Goal: Task Accomplishment & Management: Use online tool/utility

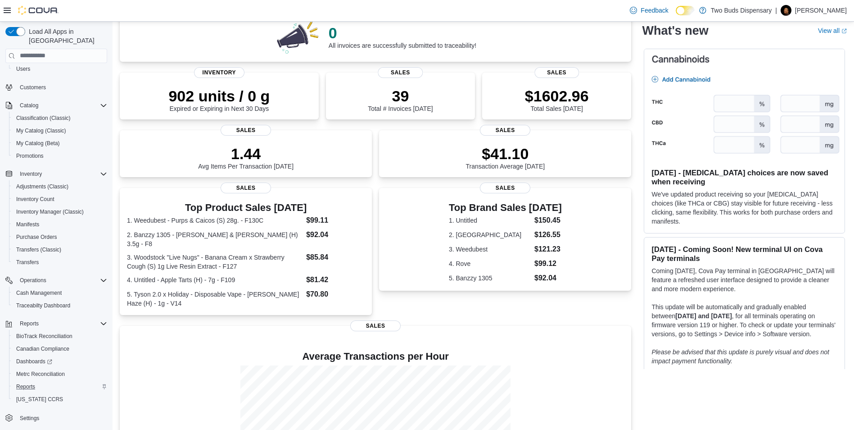
scroll to position [50, 0]
click at [27, 382] on span "Reports" at bounding box center [25, 385] width 19 height 7
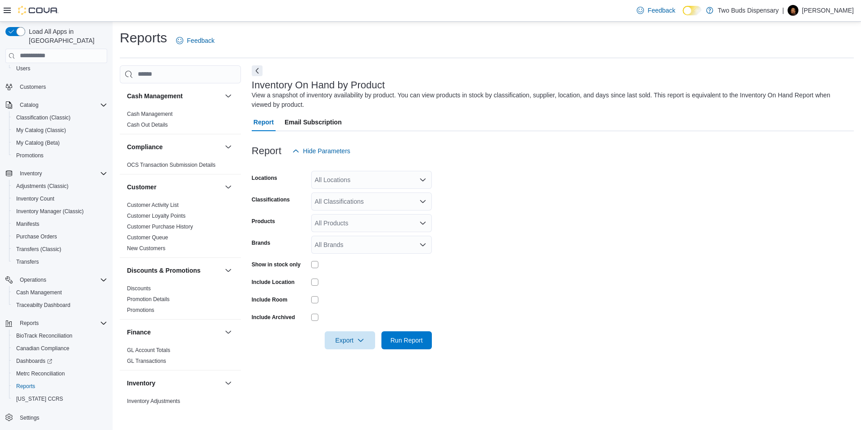
click at [422, 244] on icon "Open list of options" at bounding box center [422, 244] width 7 height 7
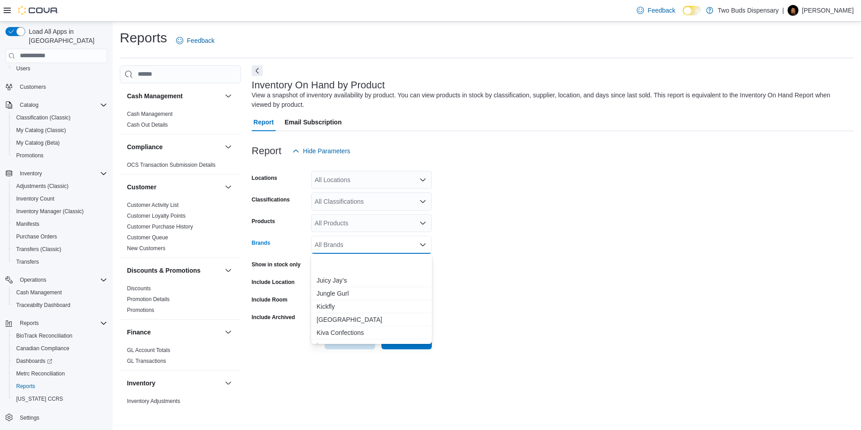
scroll to position [1351, 0]
click at [369, 331] on span "Left Coast Extracts" at bounding box center [372, 332] width 110 height 9
click at [336, 335] on span "Left Cost" at bounding box center [363, 332] width 93 height 9
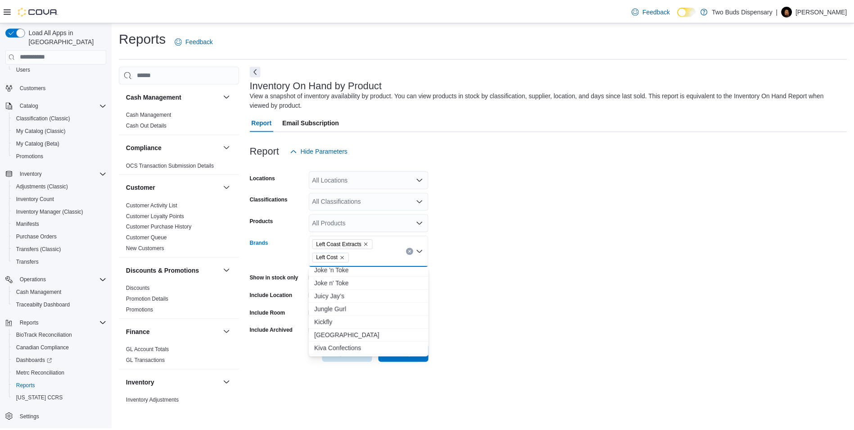
scroll to position [1207, 0]
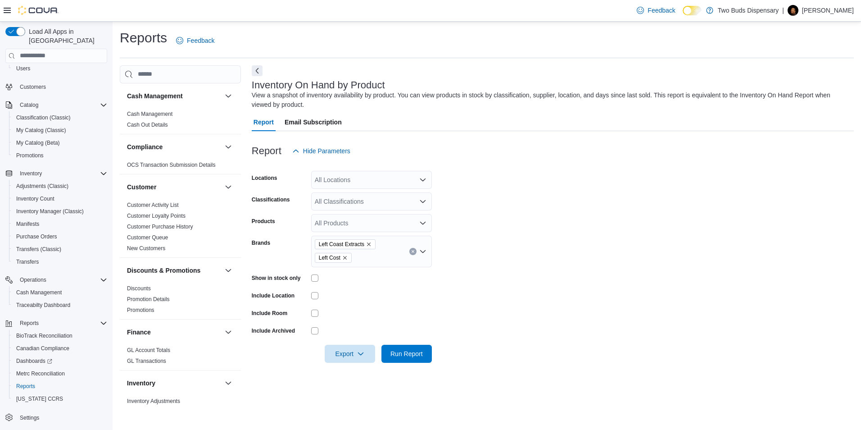
click at [477, 304] on form "Locations All Locations Classifications All Classifications Products All Produc…" at bounding box center [553, 261] width 602 height 203
click at [389, 353] on span "Run Report" at bounding box center [407, 353] width 40 height 18
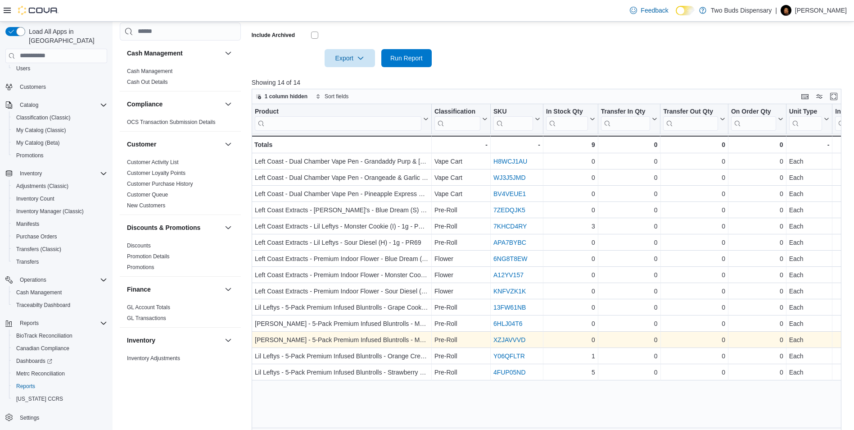
scroll to position [305, 0]
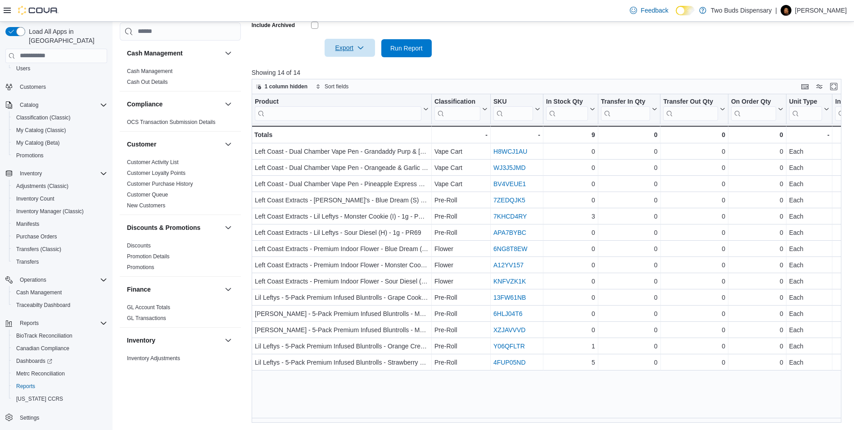
click at [345, 45] on span "Export" at bounding box center [350, 48] width 40 height 18
click at [358, 63] on span "Export to Excel" at bounding box center [351, 66] width 41 height 7
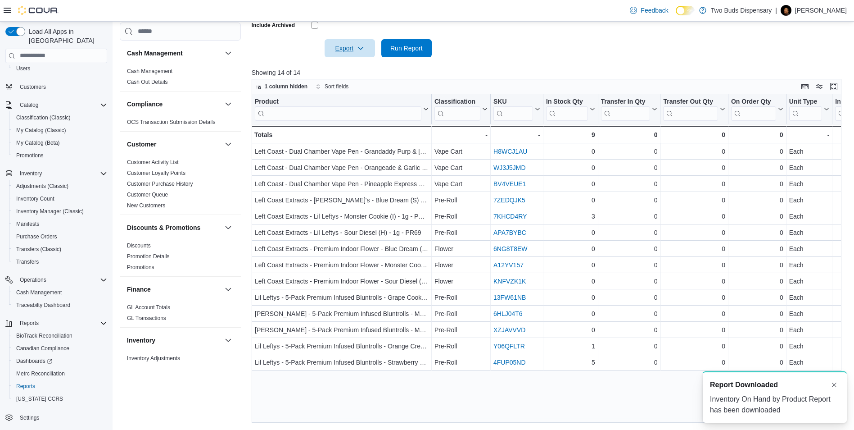
scroll to position [0, 0]
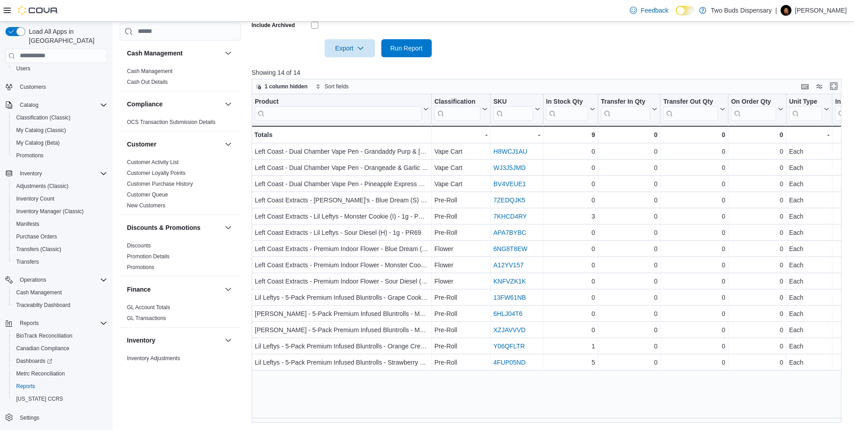
click at [839, 83] on button "Enter fullscreen" at bounding box center [833, 86] width 11 height 11
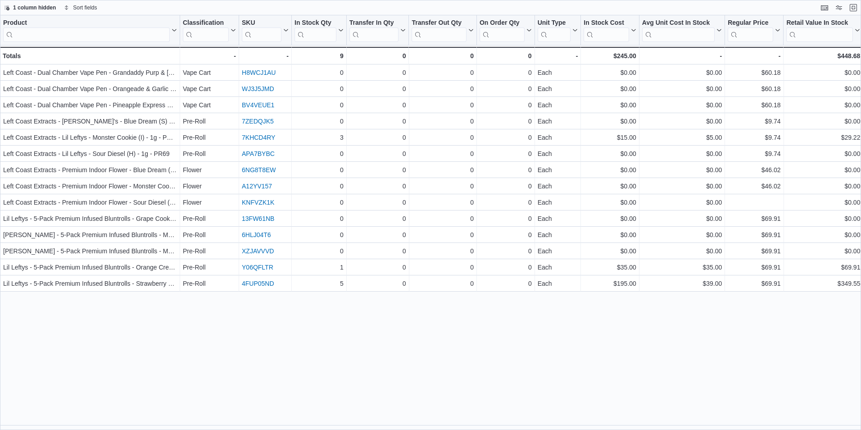
click at [479, 421] on div "Product Click to view column header actions Classification Click to view column…" at bounding box center [430, 222] width 861 height 414
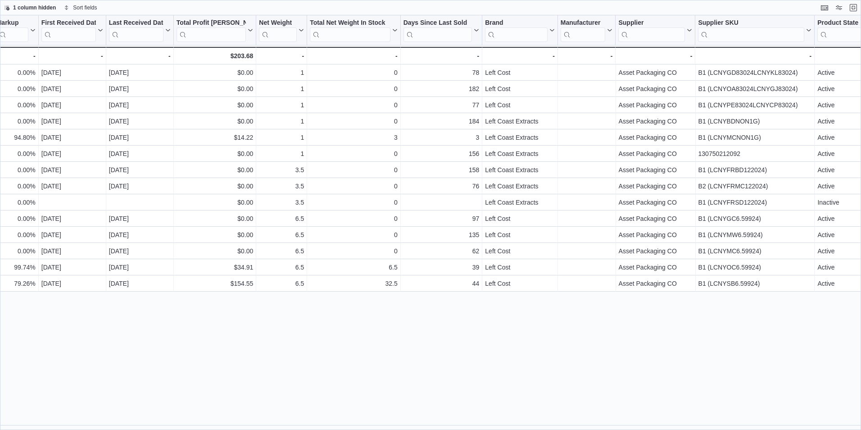
scroll to position [0, 1017]
